Goal: Task Accomplishment & Management: Use online tool/utility

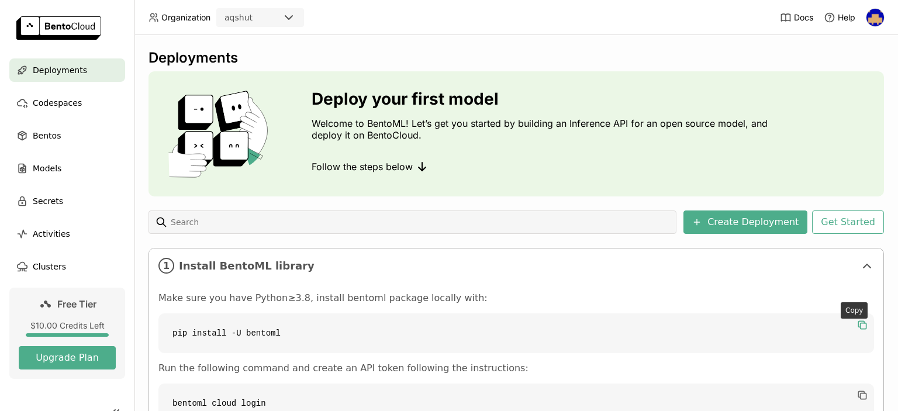
click at [856, 324] on icon "button" at bounding box center [862, 325] width 12 height 12
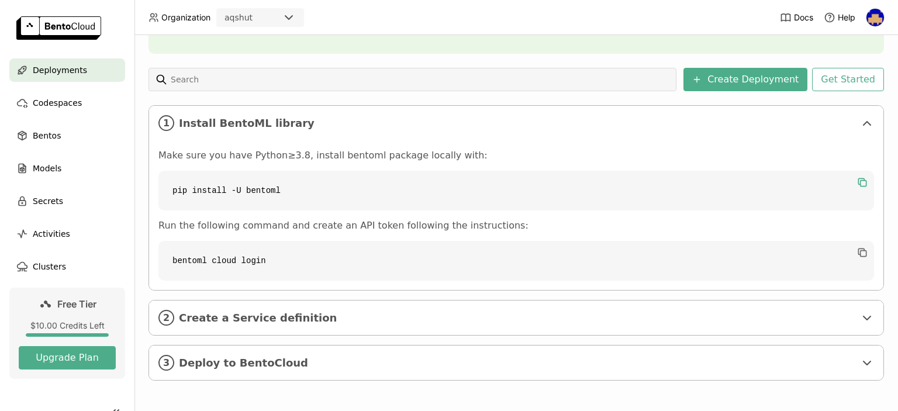
scroll to position [143, 0]
click at [838, 324] on div "2 Create a Service definition" at bounding box center [516, 317] width 734 height 34
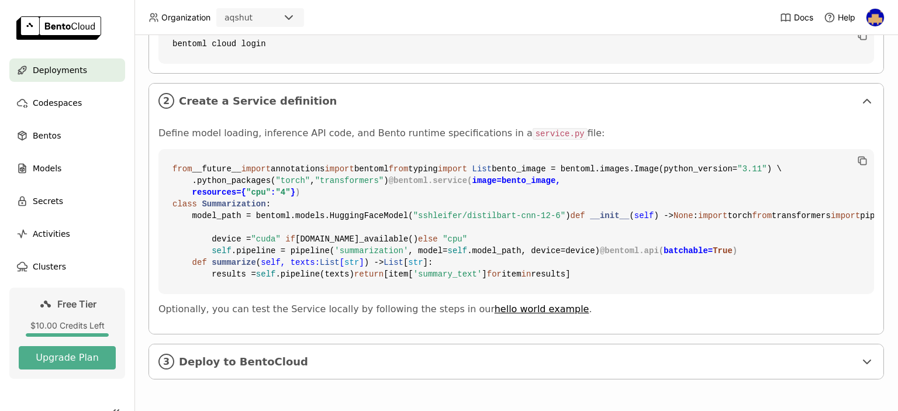
scroll to position [469, 0]
click at [856, 155] on icon "button" at bounding box center [862, 161] width 12 height 12
click at [667, 363] on span "Deploy to BentoCloud" at bounding box center [517, 361] width 676 height 13
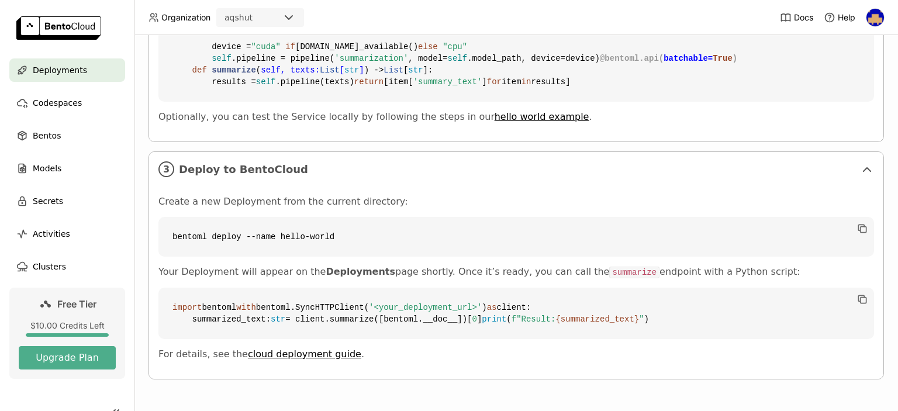
scroll to position [798, 0]
click at [856, 223] on icon "button" at bounding box center [862, 229] width 12 height 12
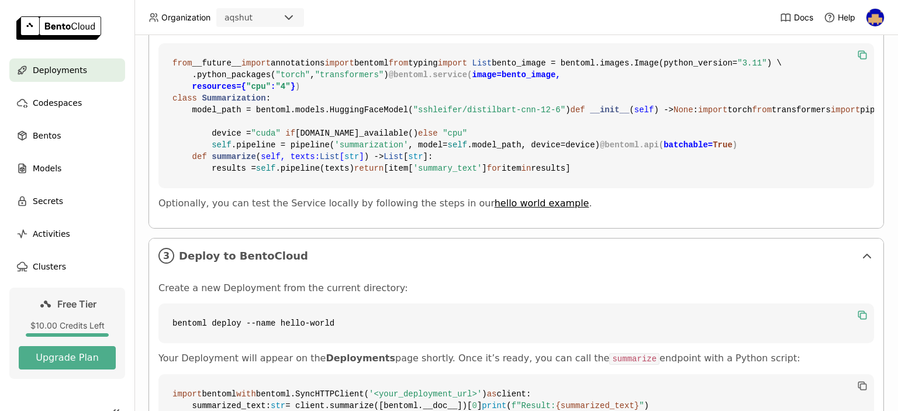
scroll to position [462, 0]
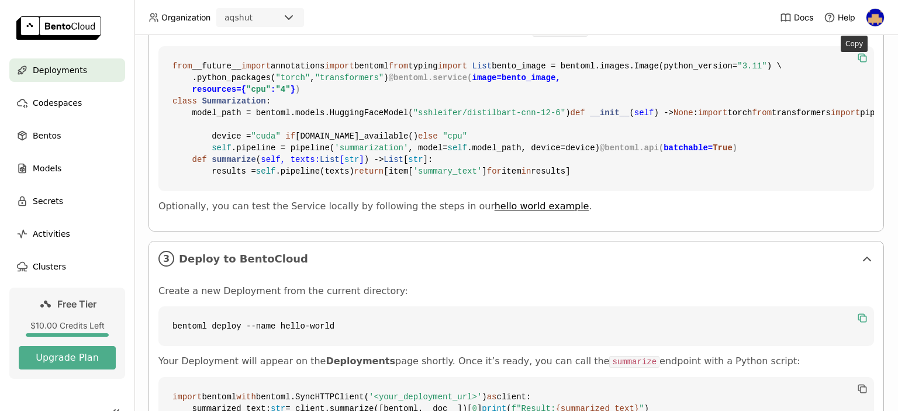
click at [856, 58] on icon "button" at bounding box center [862, 58] width 12 height 12
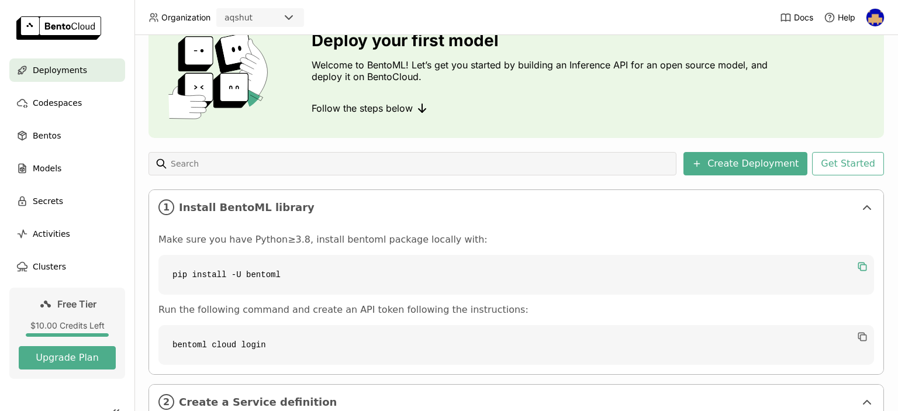
scroll to position [0, 0]
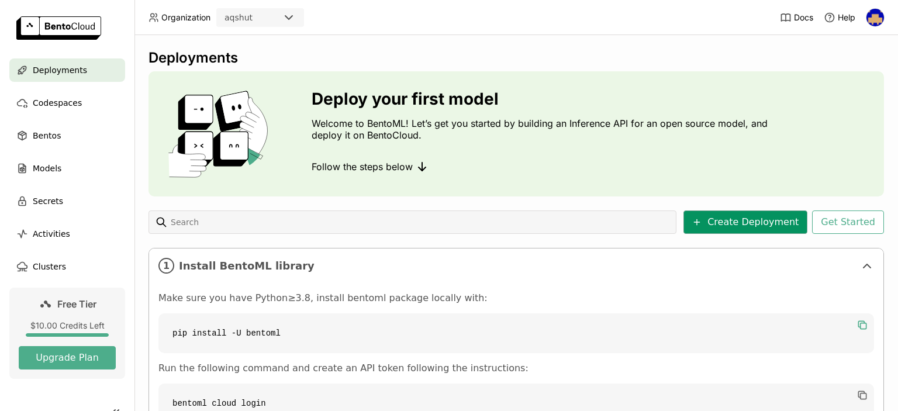
click at [701, 224] on icon at bounding box center [696, 221] width 9 height 9
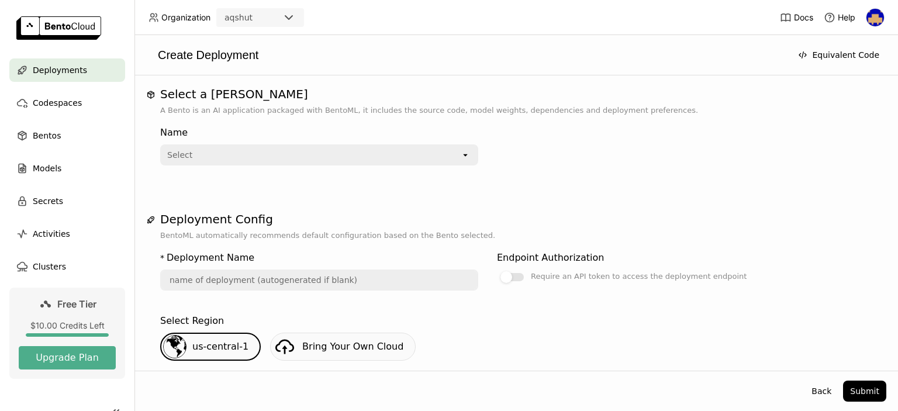
click at [406, 156] on div "Select" at bounding box center [310, 154] width 299 height 19
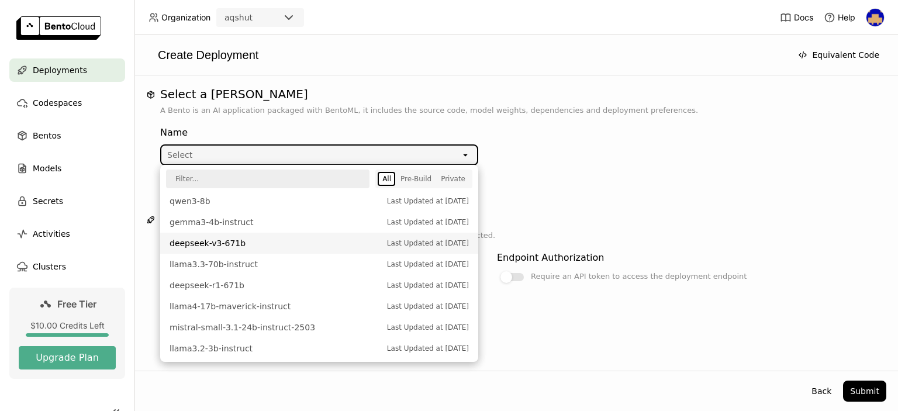
scroll to position [415, 0]
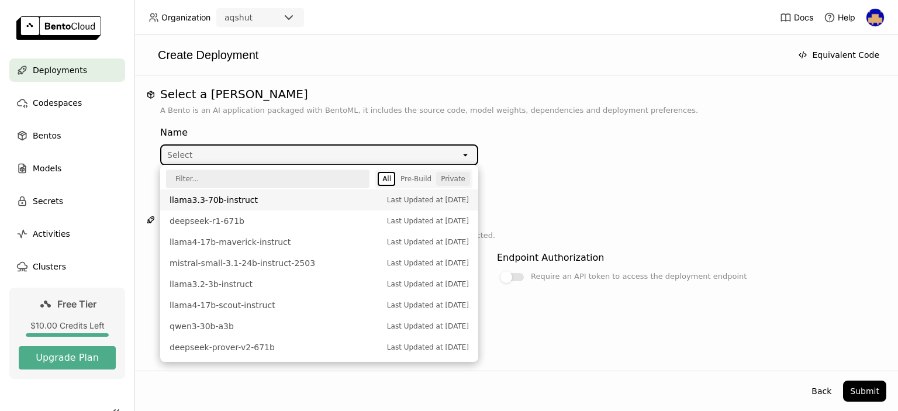
click at [455, 181] on div "Private" at bounding box center [453, 178] width 25 height 9
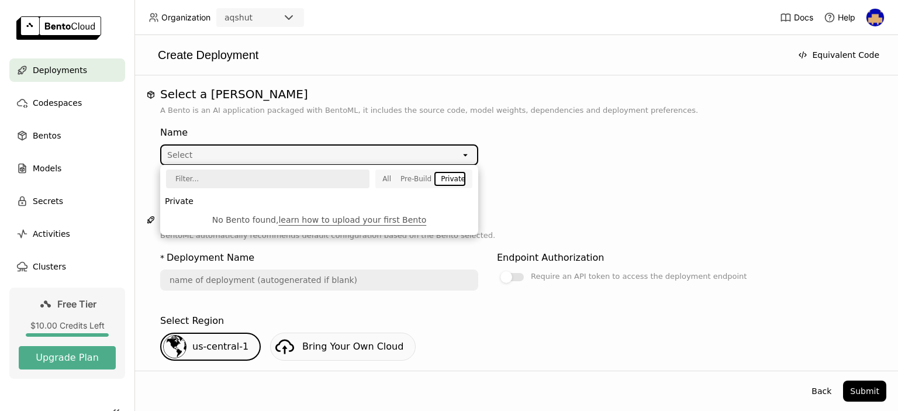
scroll to position [0, 0]
click at [414, 179] on div "Pre-Build" at bounding box center [415, 178] width 31 height 9
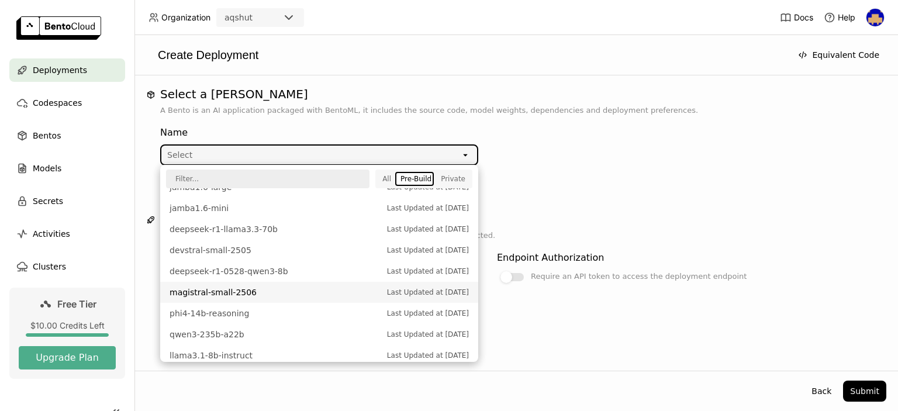
scroll to position [175, 0]
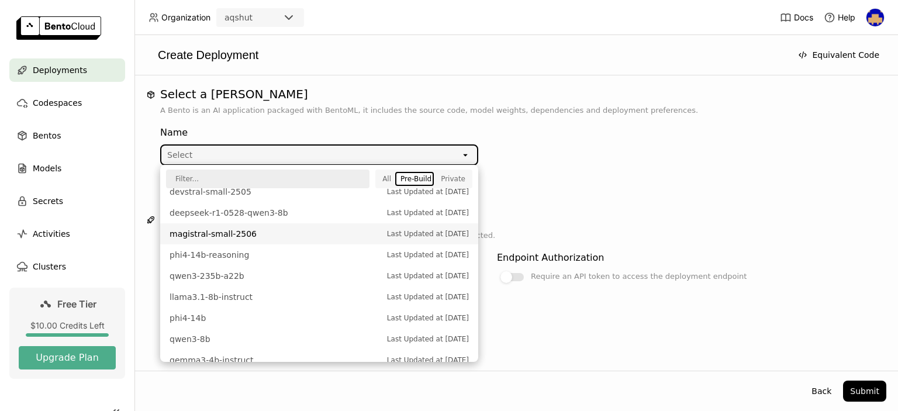
click at [659, 178] on div "Name Select open" at bounding box center [516, 150] width 712 height 68
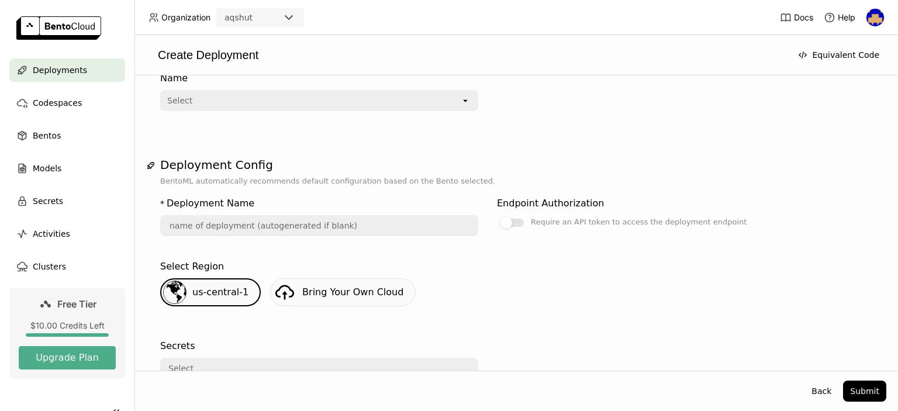
scroll to position [0, 0]
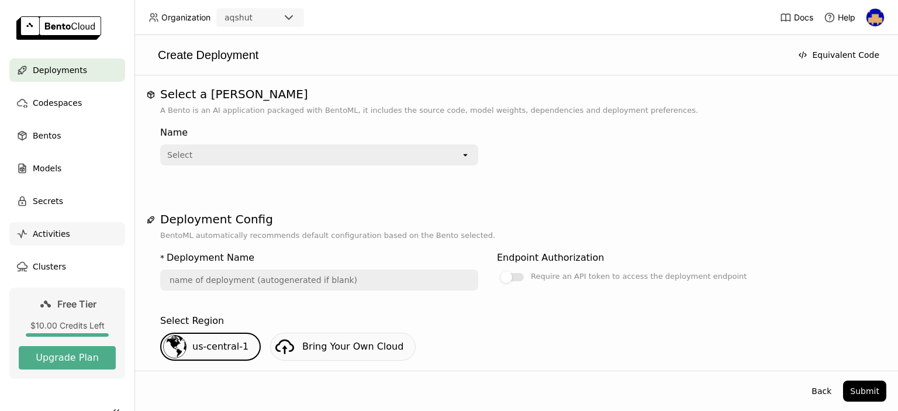
click at [37, 239] on span "Activities" at bounding box center [51, 234] width 37 height 14
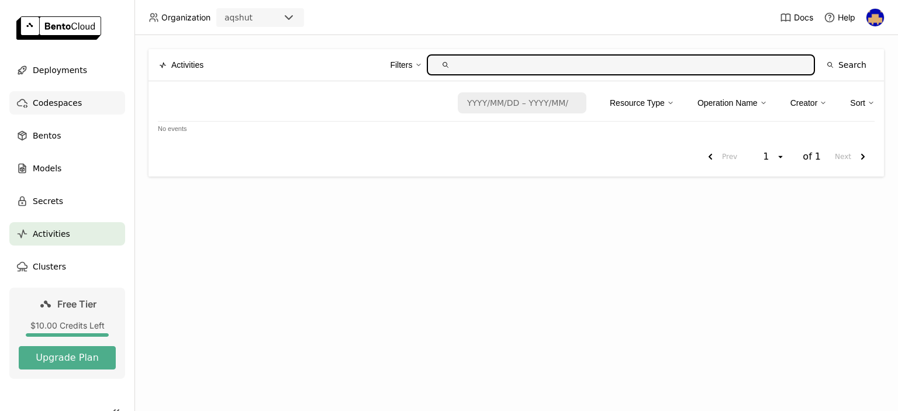
click at [58, 106] on span "Codespaces" at bounding box center [57, 103] width 49 height 14
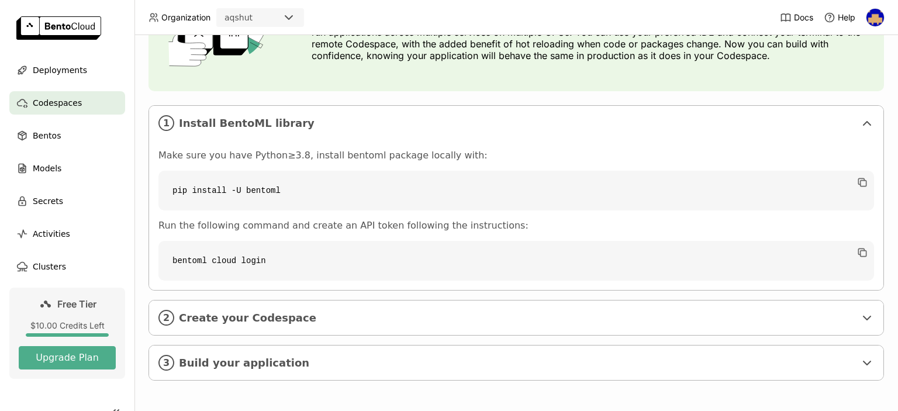
scroll to position [117, 0]
click at [862, 320] on icon at bounding box center [867, 318] width 14 height 14
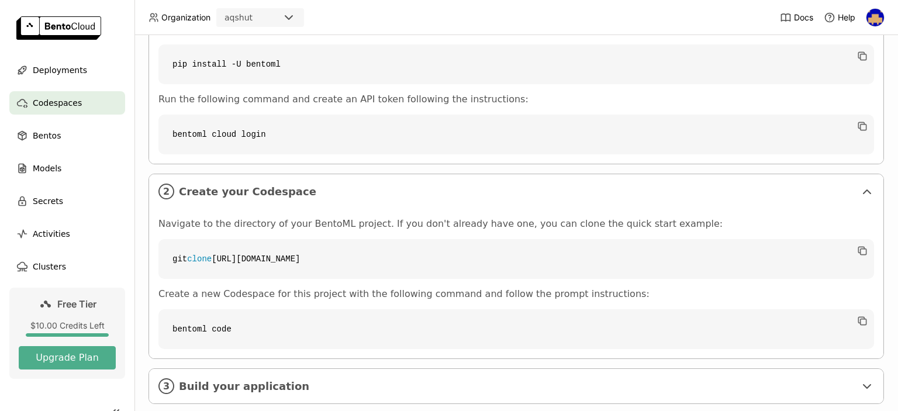
scroll to position [266, 0]
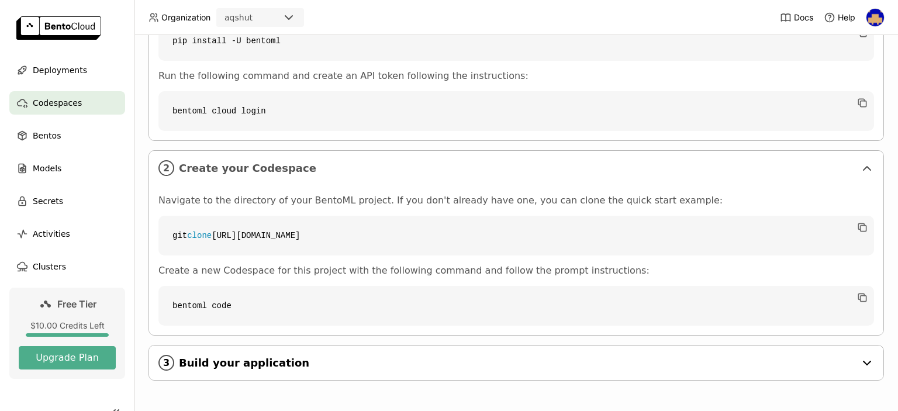
click at [860, 368] on icon at bounding box center [867, 363] width 14 height 14
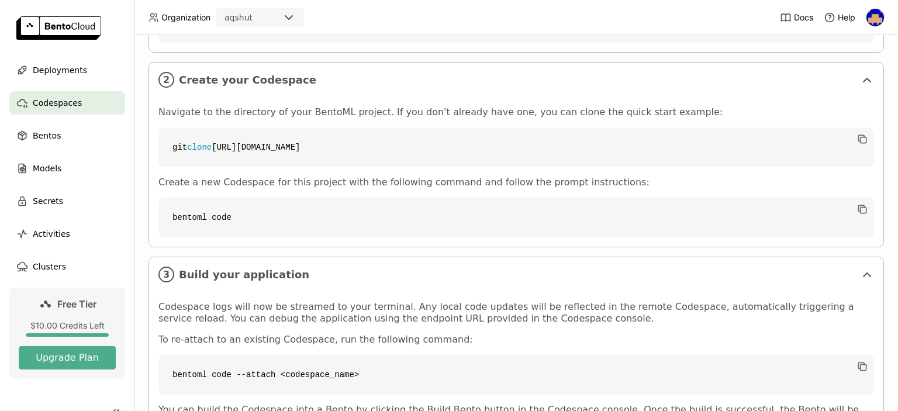
scroll to position [351, 0]
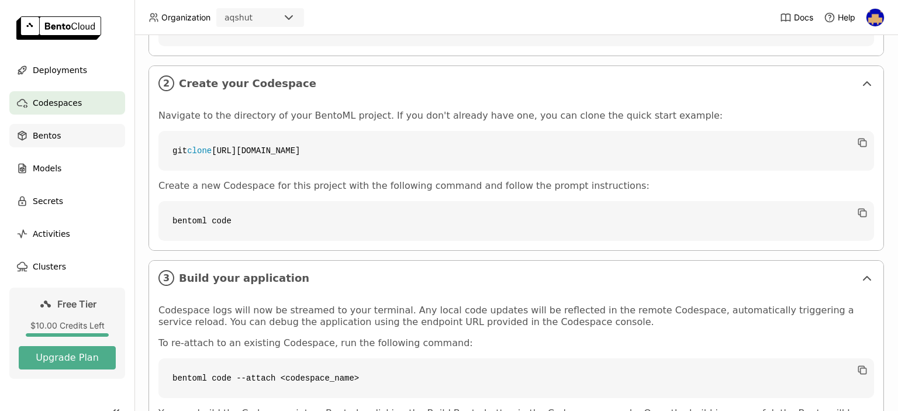
click at [35, 138] on span "Bentos" at bounding box center [47, 136] width 28 height 14
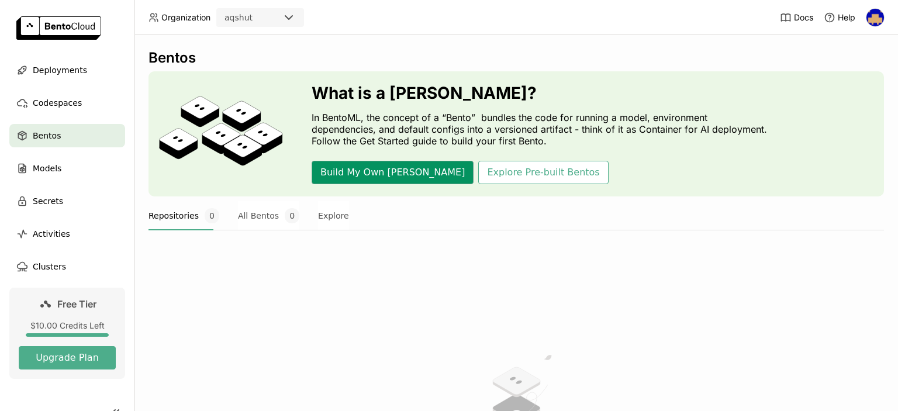
click at [391, 172] on button "Build My Own [PERSON_NAME]" at bounding box center [392, 172] width 162 height 23
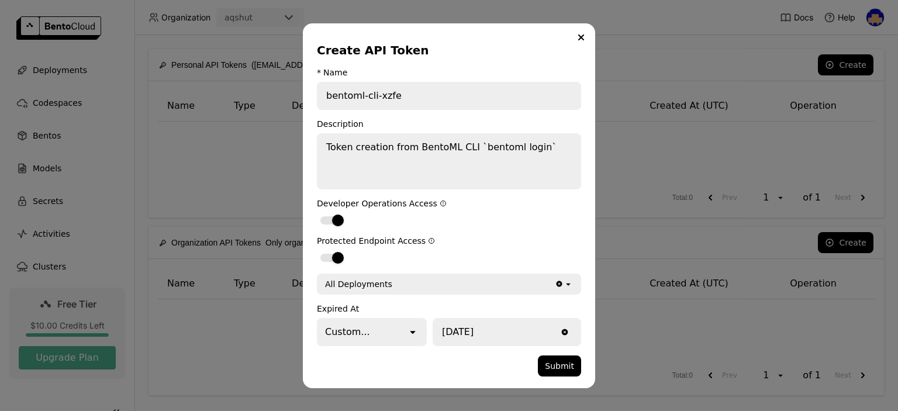
click at [414, 332] on icon "open" at bounding box center [413, 332] width 12 height 12
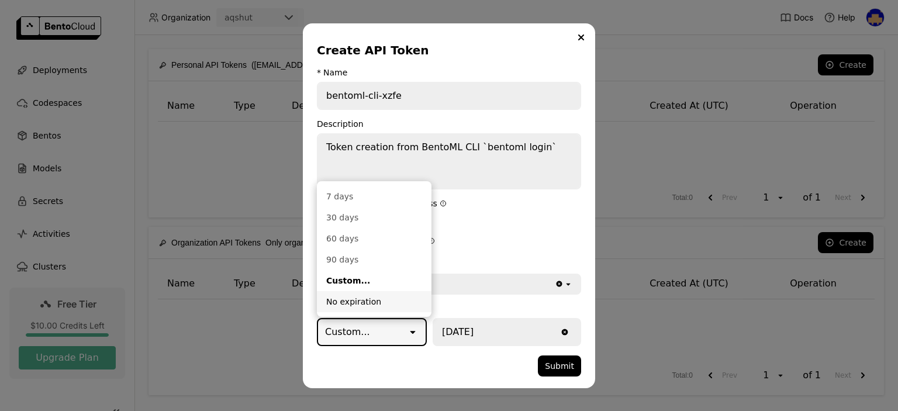
click at [363, 302] on div "No expiration" at bounding box center [374, 302] width 96 height 12
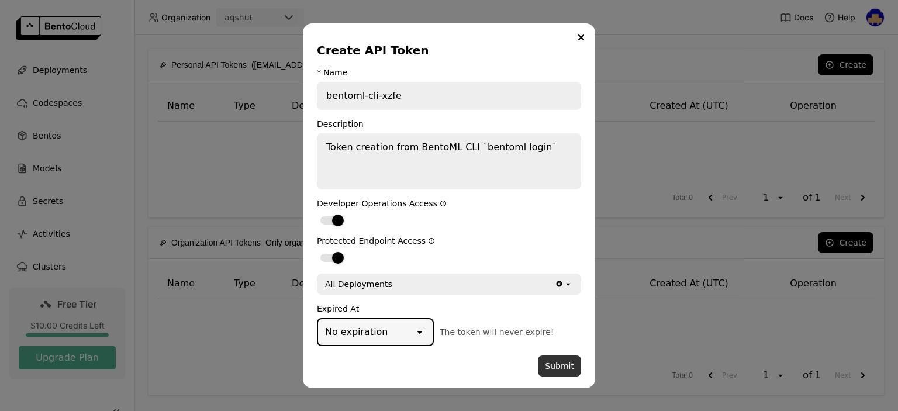
click at [552, 364] on button "Submit" at bounding box center [559, 365] width 43 height 21
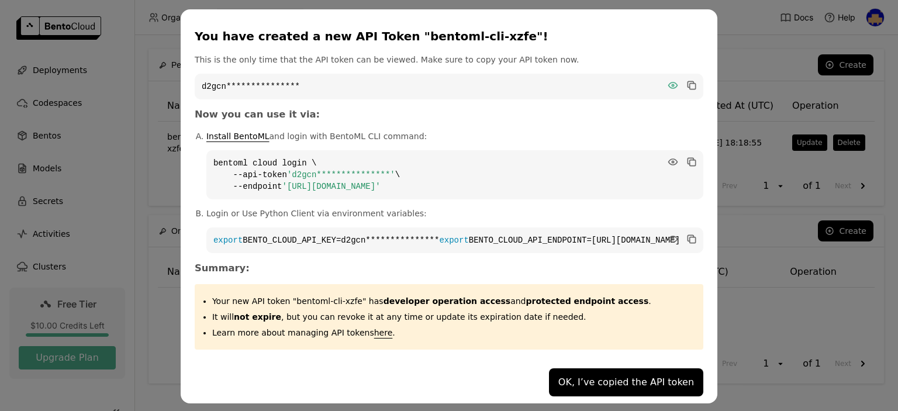
click at [668, 85] on icon "dialog" at bounding box center [672, 85] width 9 height 6
click at [687, 84] on icon "dialog" at bounding box center [690, 84] width 6 height 6
click at [668, 160] on icon "dialog" at bounding box center [672, 162] width 9 height 6
click at [690, 164] on icon "dialog" at bounding box center [693, 163] width 6 height 6
click at [667, 237] on icon "dialog" at bounding box center [673, 239] width 12 height 12
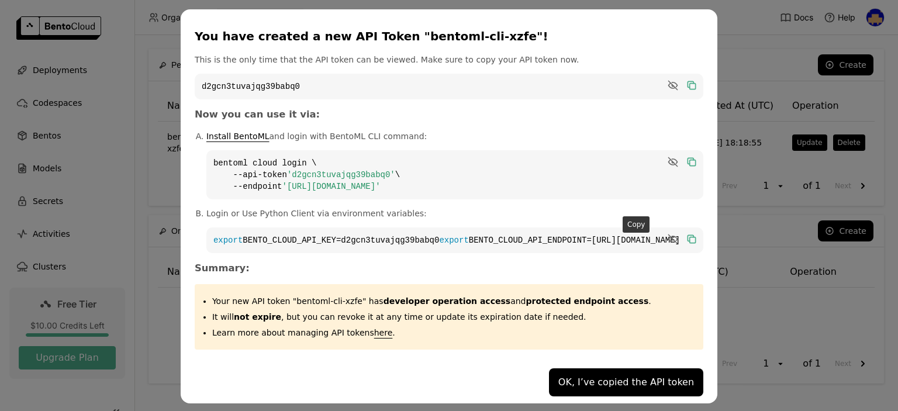
click at [687, 238] on icon "dialog" at bounding box center [690, 238] width 6 height 6
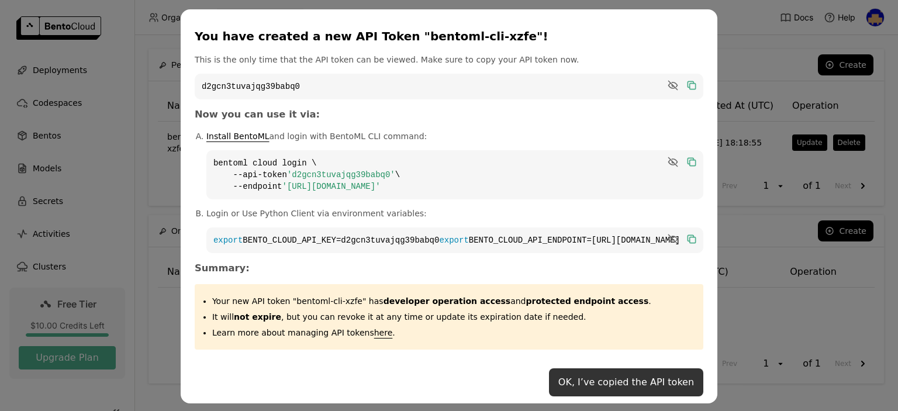
click at [564, 396] on button "OK, I’ve copied the API token" at bounding box center [626, 382] width 154 height 28
